Goal: Task Accomplishment & Management: Manage account settings

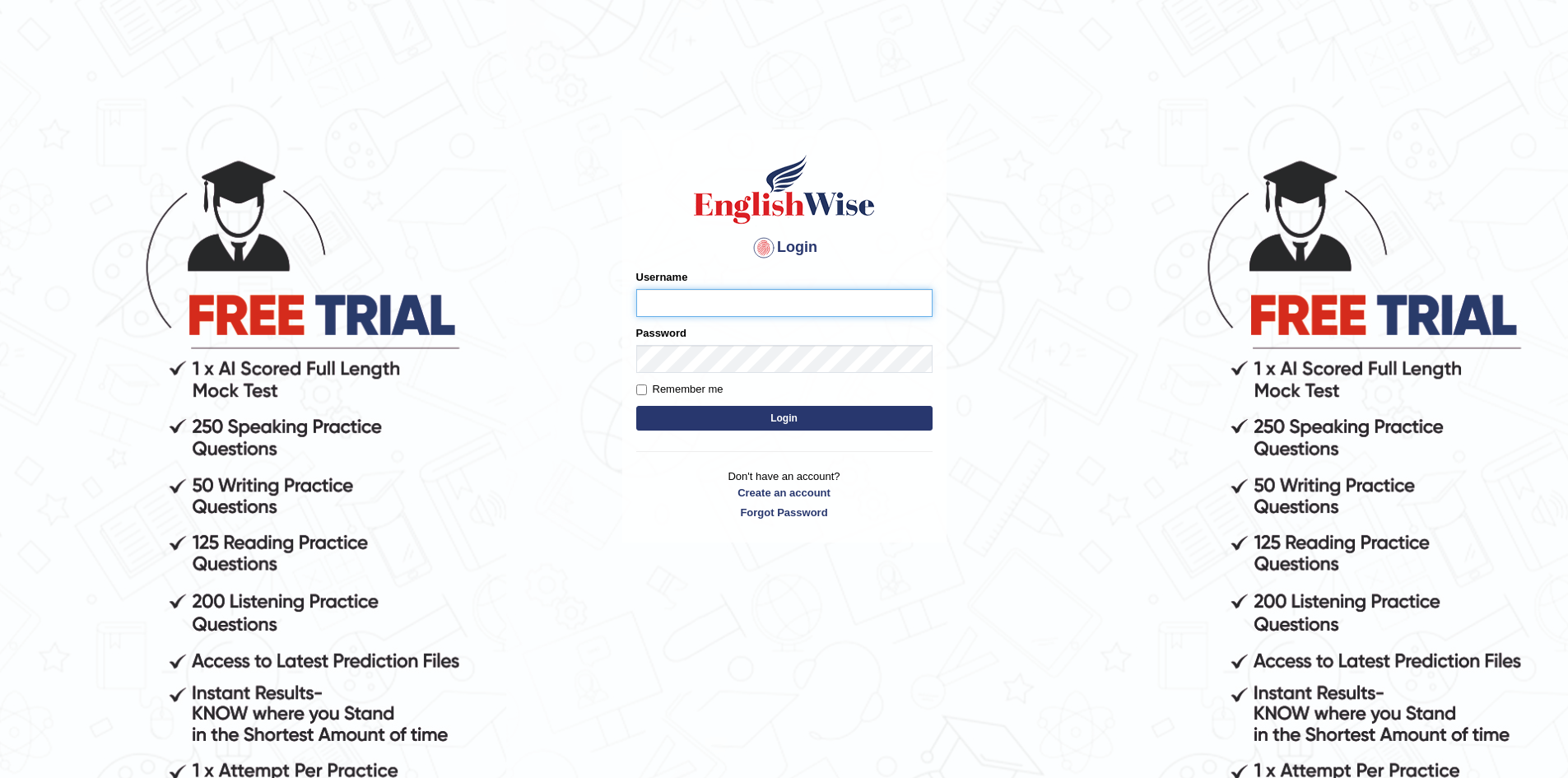
type input "ABHILASH21"
click at [761, 414] on button "Login" at bounding box center [784, 418] width 296 height 24
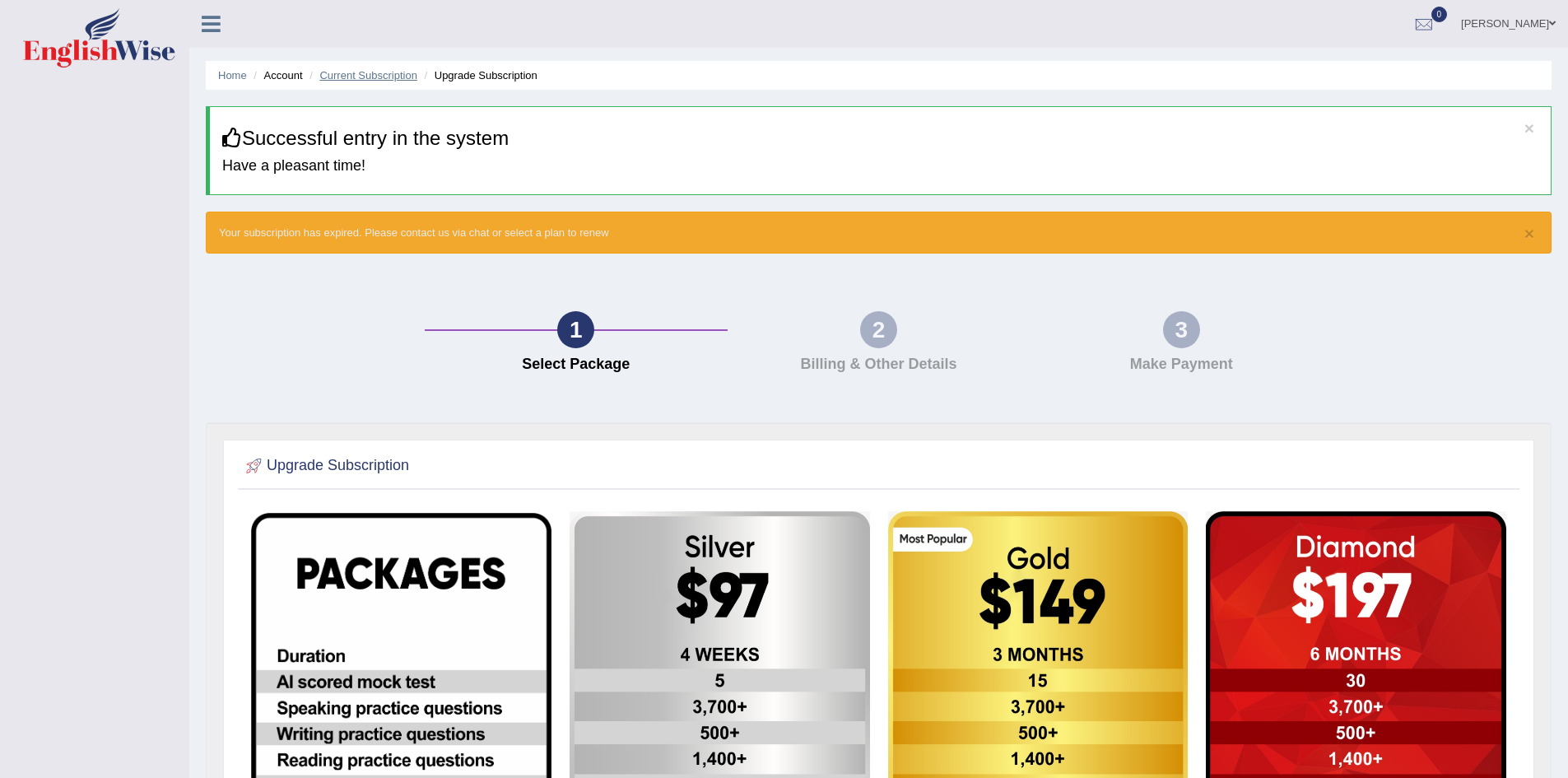
click at [384, 69] on link "Current Subscription" at bounding box center [369, 75] width 98 height 13
